Goal: Information Seeking & Learning: Learn about a topic

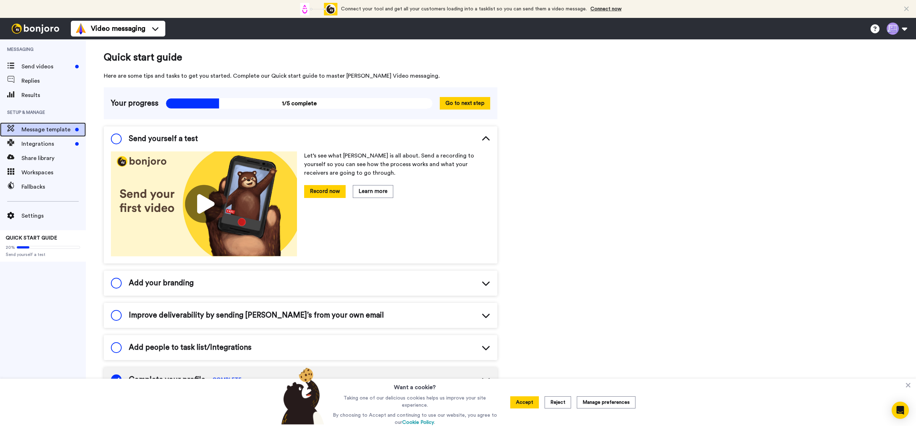
click at [31, 129] on span "Message template" at bounding box center [46, 129] width 51 height 9
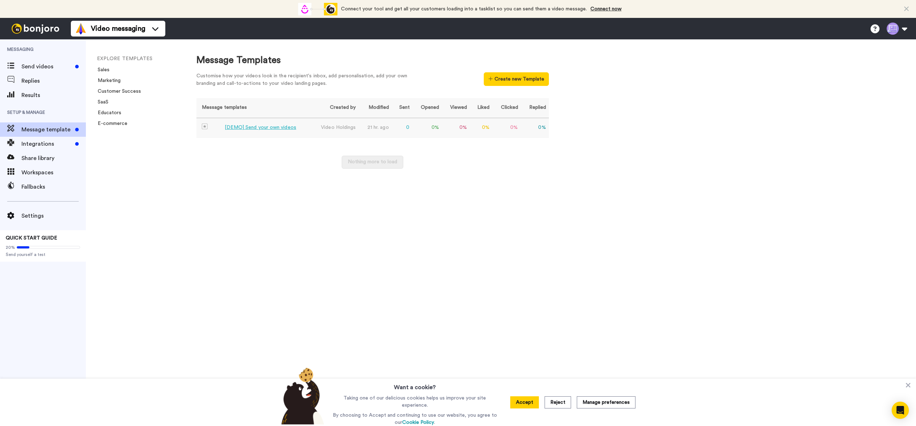
click at [267, 126] on div "[DEMO] Send your own videos" at bounding box center [261, 128] width 72 height 8
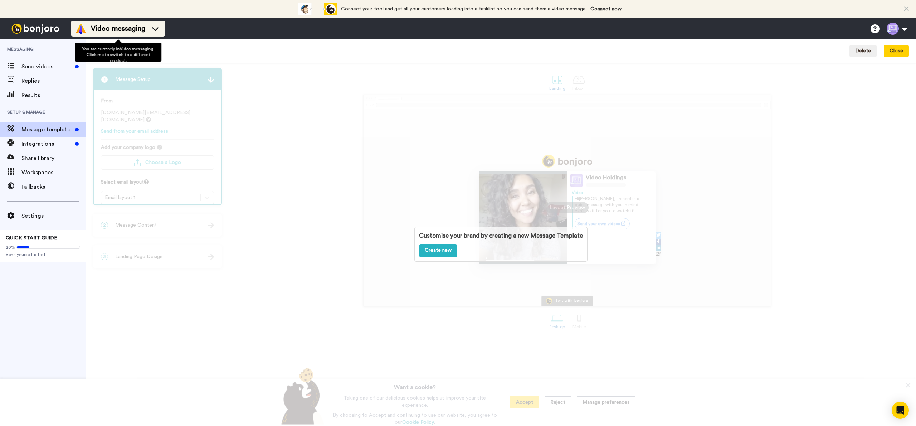
click at [146, 29] on div "Video messaging" at bounding box center [118, 28] width 86 height 11
click at [364, 87] on div "Customise your brand by creating a new Message Template Create new" at bounding box center [501, 244] width 830 height 363
click at [101, 28] on span "Video messaging" at bounding box center [118, 29] width 54 height 10
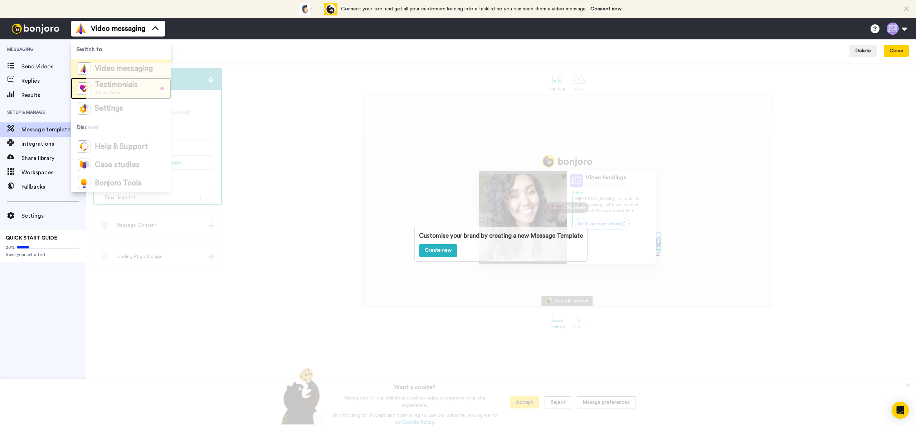
click at [83, 86] on img at bounding box center [84, 88] width 13 height 13
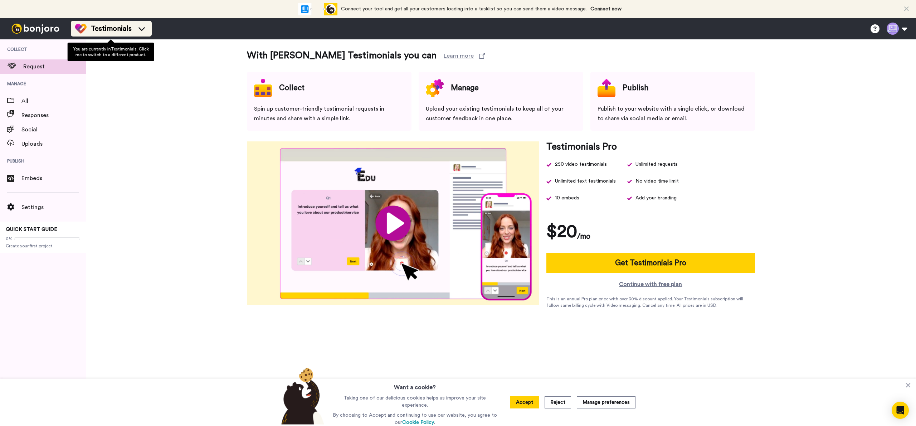
click at [108, 28] on span "Testimonials" at bounding box center [111, 29] width 41 height 10
click at [206, 45] on div "With Bonjoro Testimonials you can Learn more Collect Spin up customer-friendly …" at bounding box center [501, 252] width 830 height 426
